Goal: Find specific page/section: Find specific page/section

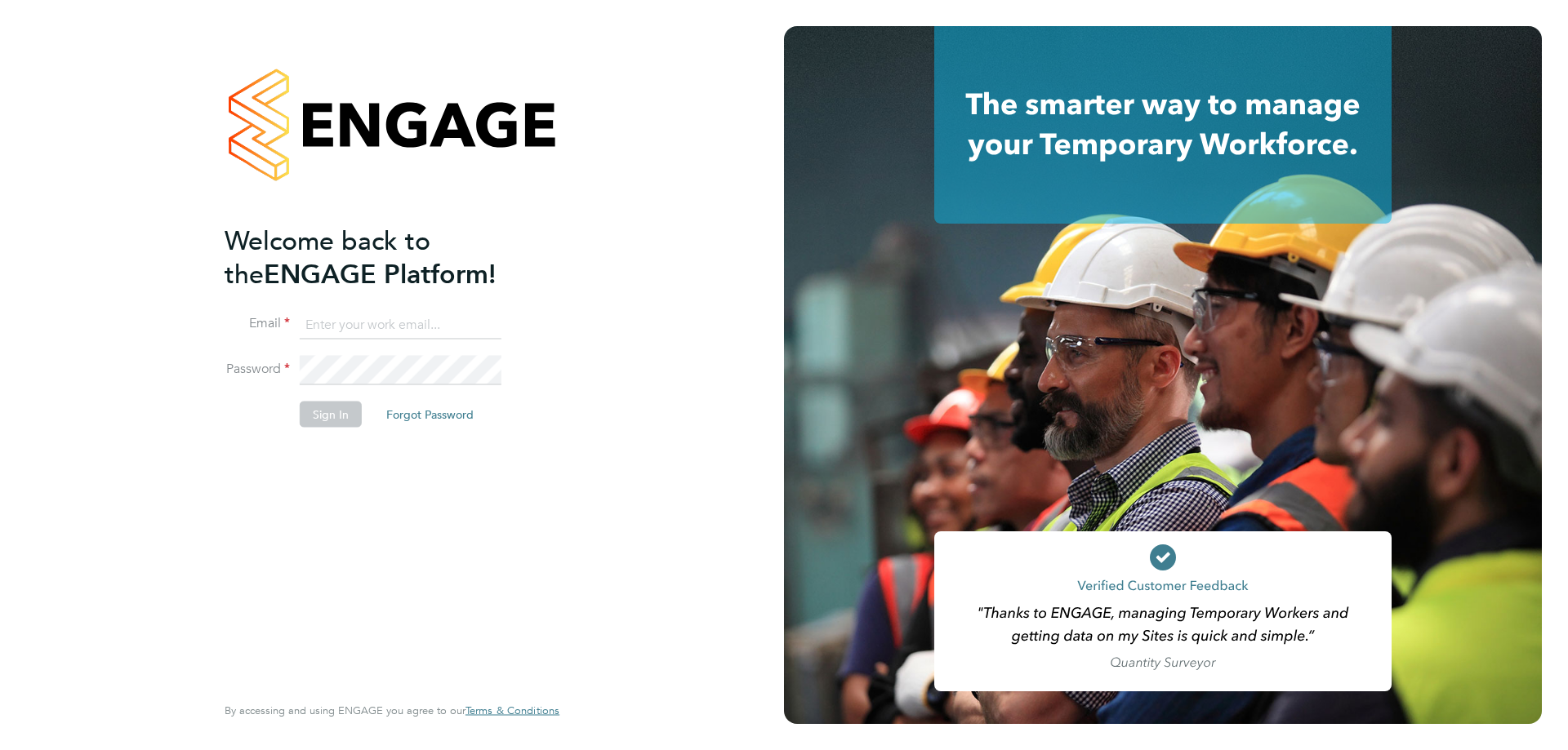
type input "[EMAIL_ADDRESS][DOMAIN_NAME]"
click at [326, 413] on button "Sign In" at bounding box center [330, 414] width 62 height 26
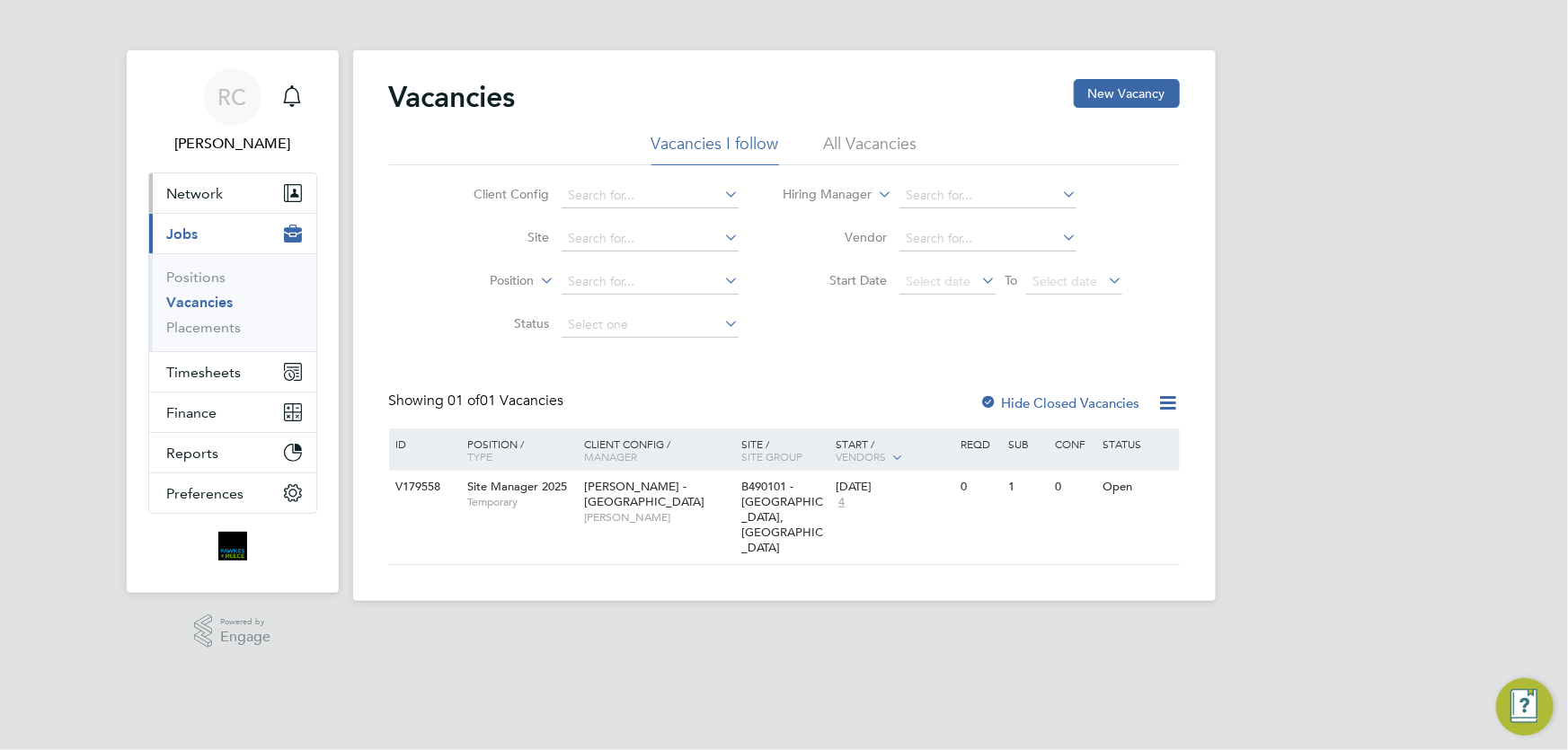
click at [218, 196] on span "Network" at bounding box center [195, 194] width 57 height 17
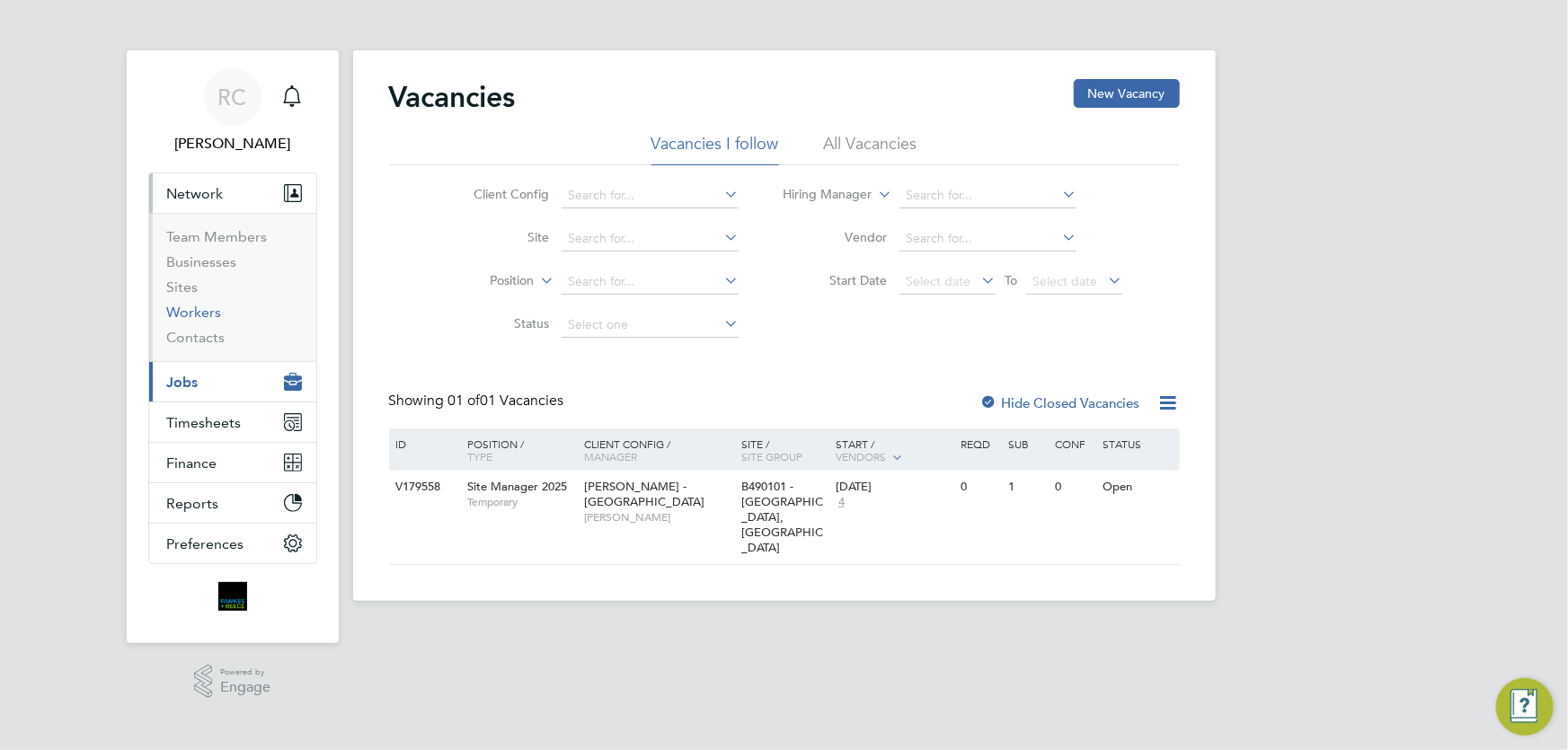
click at [201, 312] on link "Workers" at bounding box center [195, 312] width 55 height 17
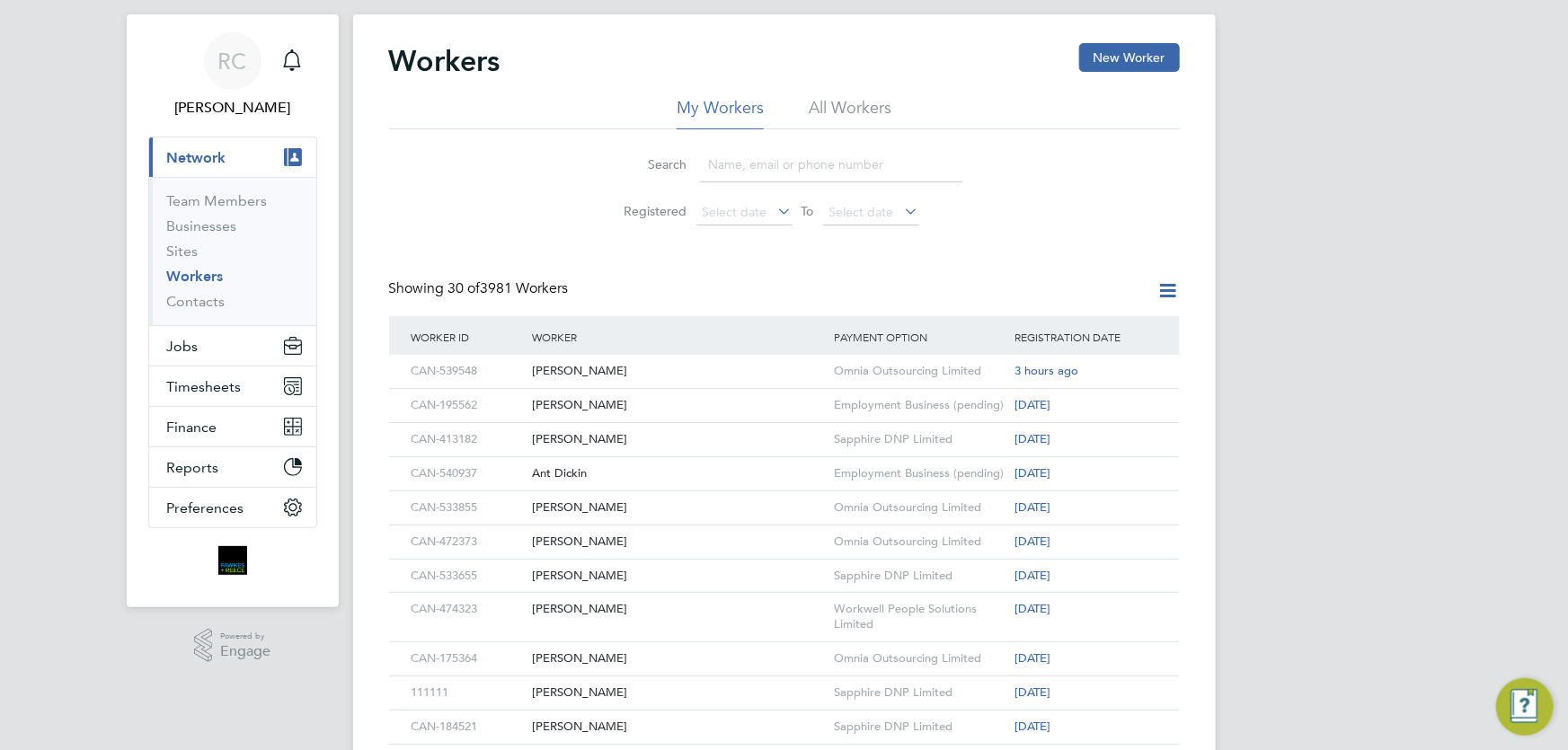
drag, startPoint x: 1320, startPoint y: 333, endPoint x: 1316, endPoint y: 377, distance: 44.2
